Goal: Find specific page/section: Find specific page/section

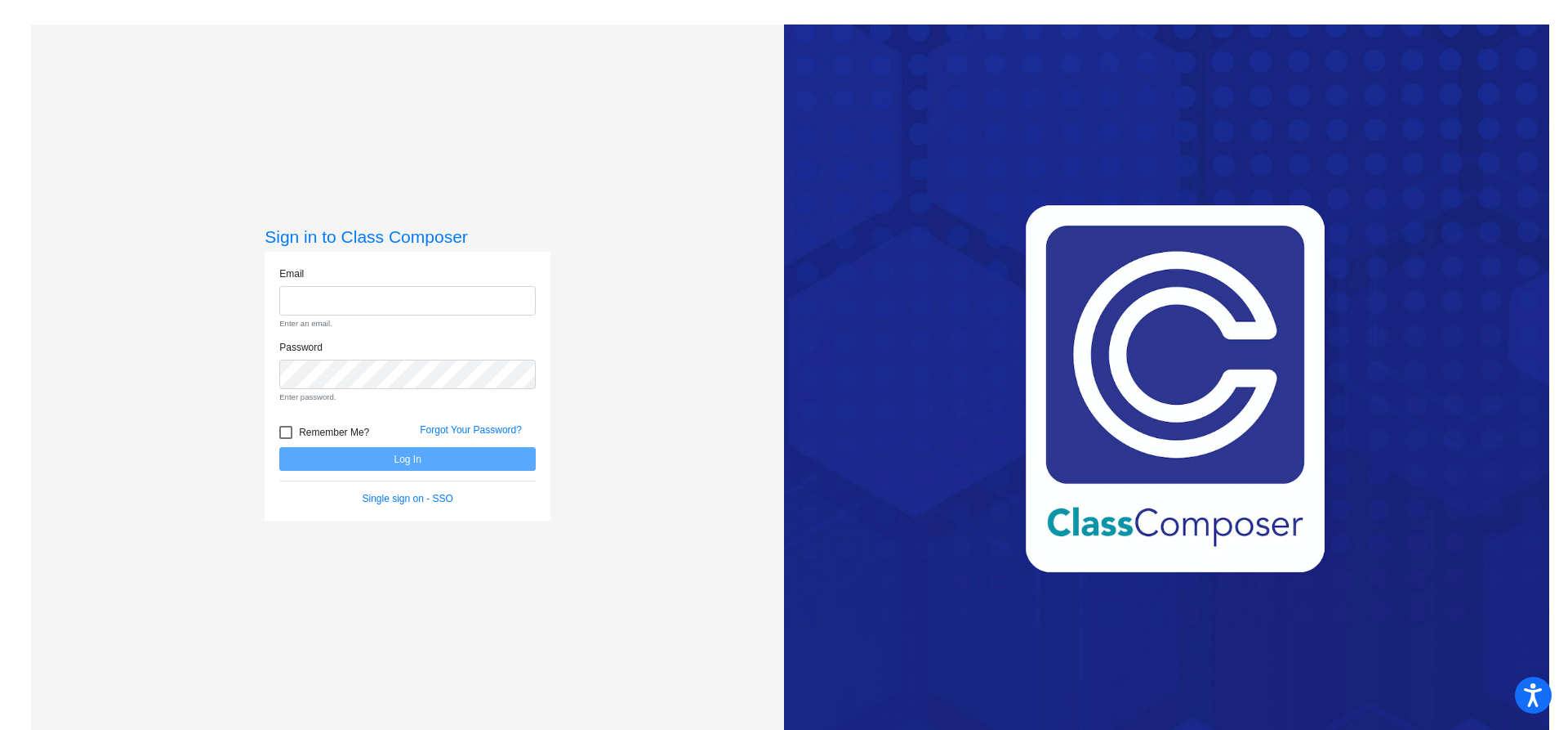
type input "[EMAIL_ADDRESS][DOMAIN_NAME]"
click at [482, 458] on form "Email [EMAIL_ADDRESS][DOMAIN_NAME] Enter an email. Password Enter password. Rem…" at bounding box center [408, 386] width 256 height 241
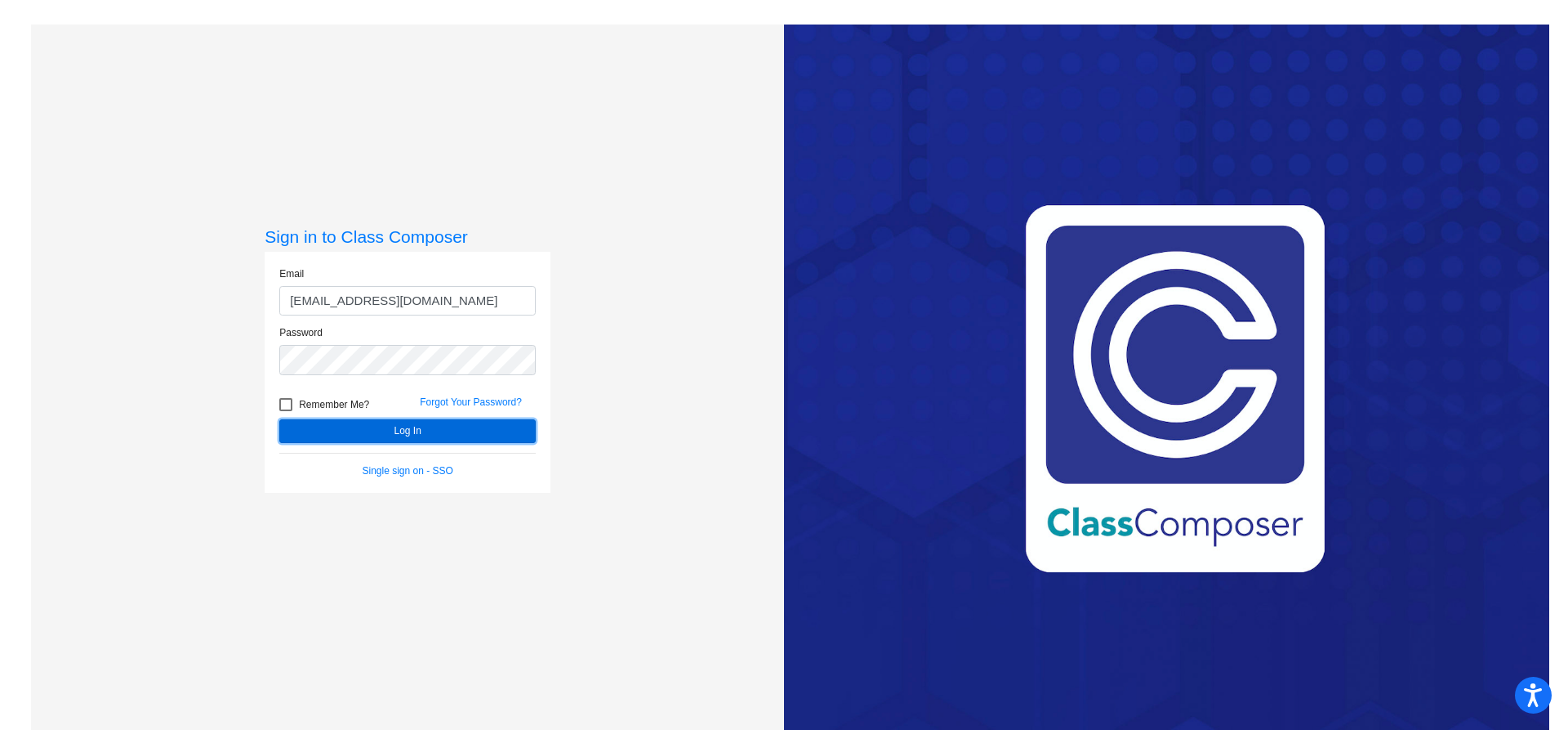
click at [473, 435] on button "Log In" at bounding box center [408, 431] width 256 height 24
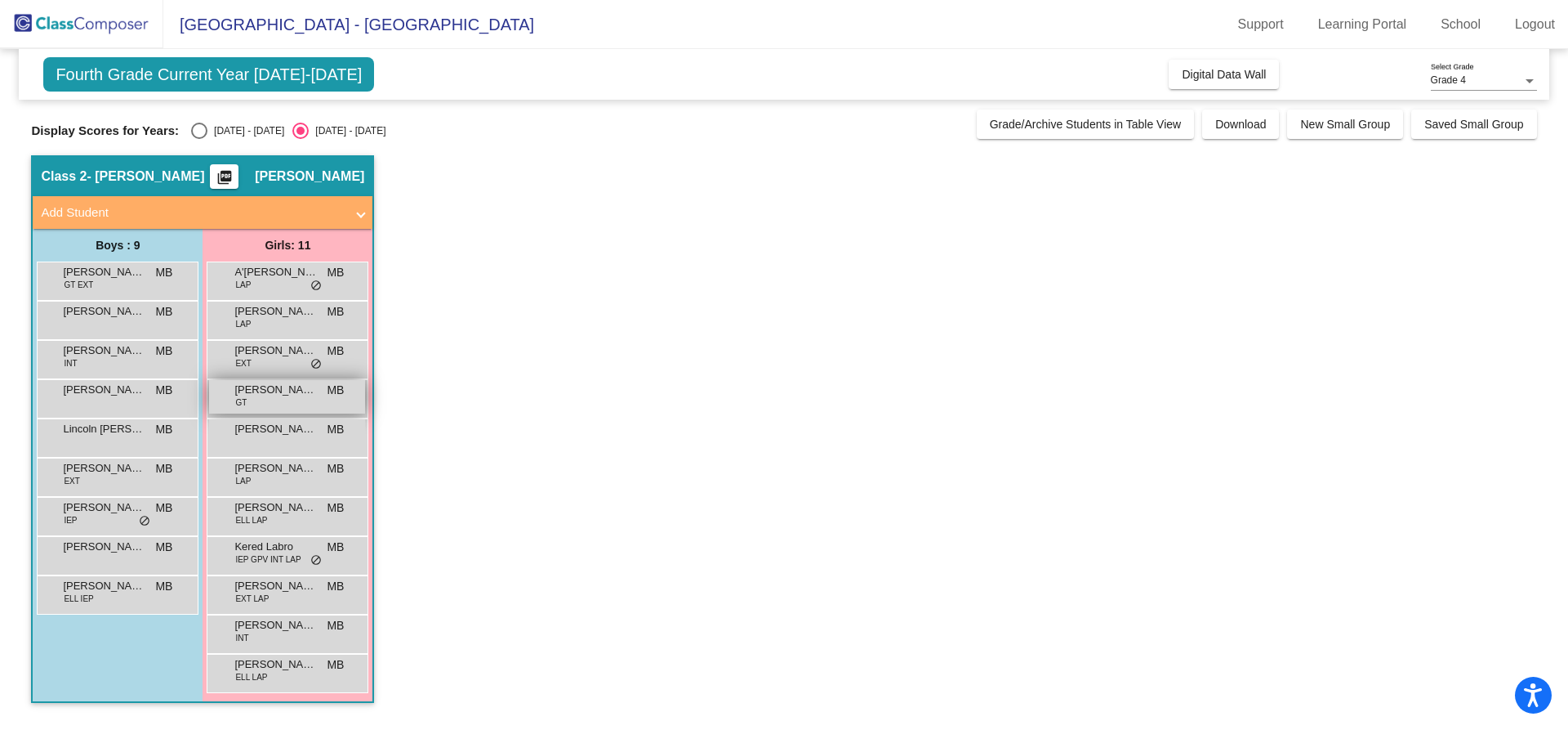
click at [346, 410] on div "[PERSON_NAME] GT MB lock do_not_disturb_alt" at bounding box center [287, 396] width 156 height 34
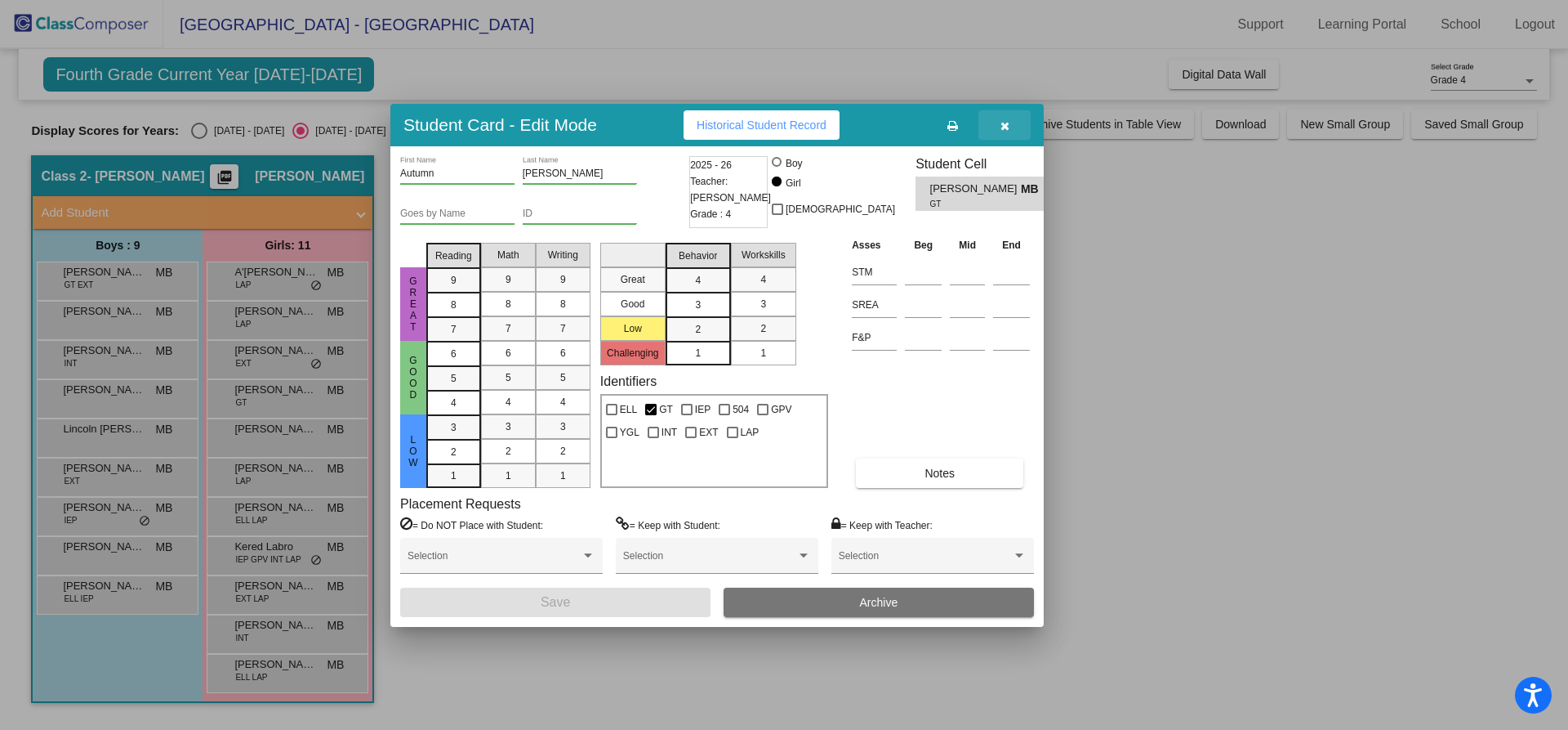
click at [1009, 129] on button "button" at bounding box center [1004, 125] width 52 height 29
